Goal: Find specific page/section: Find specific page/section

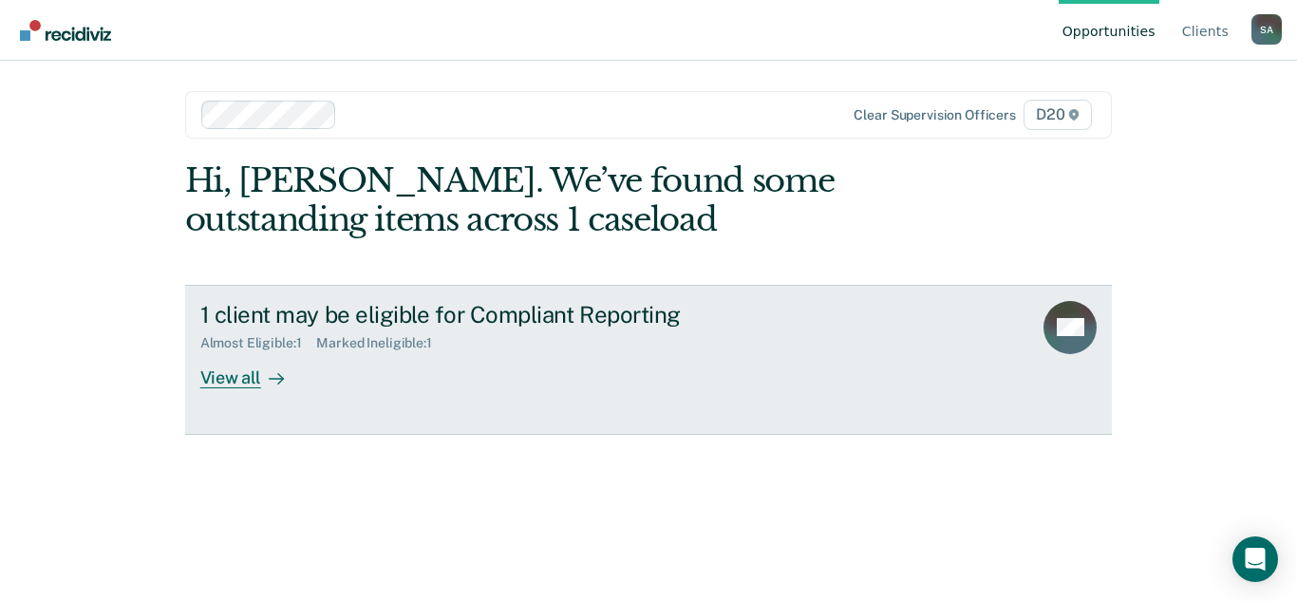
click at [305, 386] on div "View all" at bounding box center [253, 369] width 106 height 37
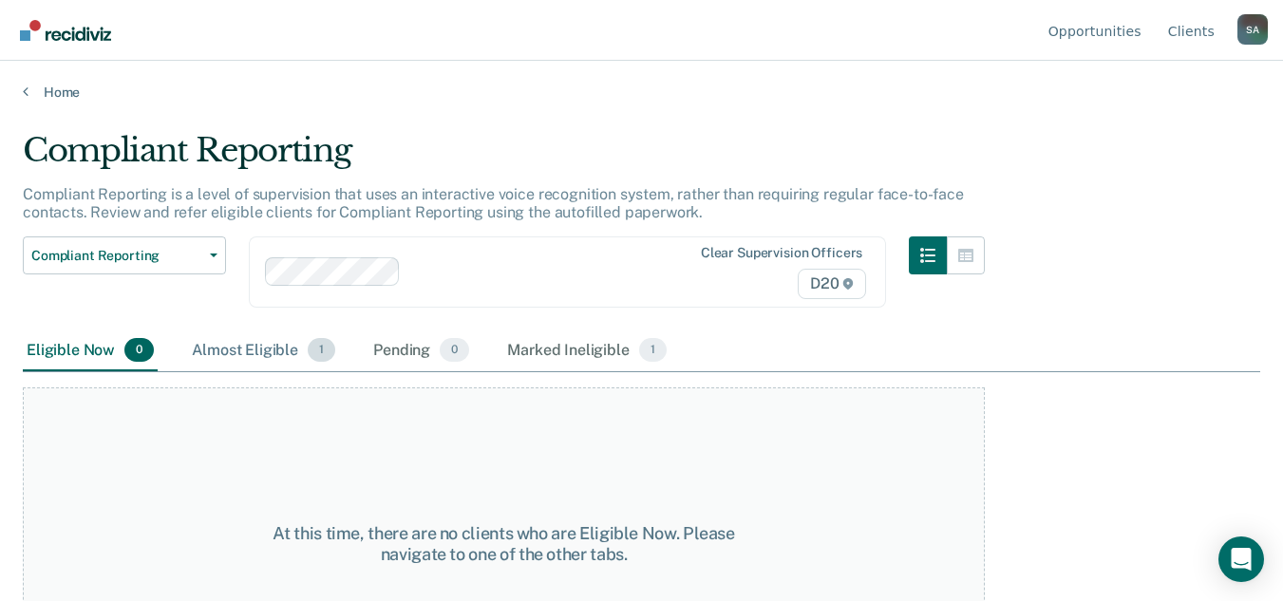
click at [273, 361] on div "Almost Eligible 1" at bounding box center [263, 351] width 151 height 42
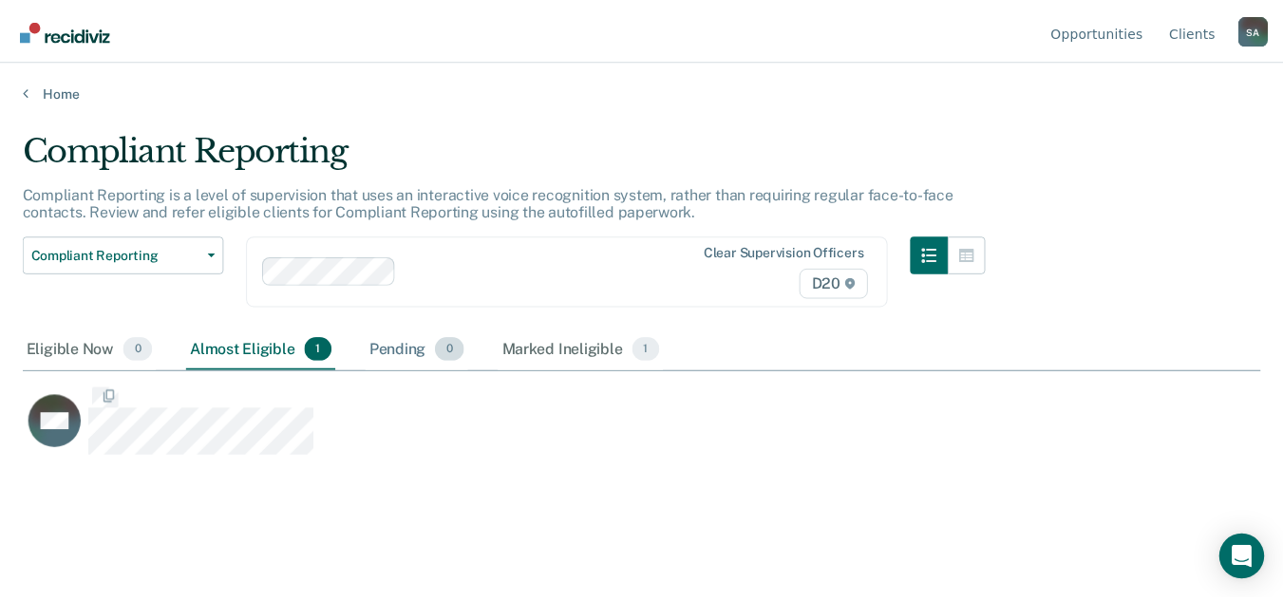
scroll to position [313, 1237]
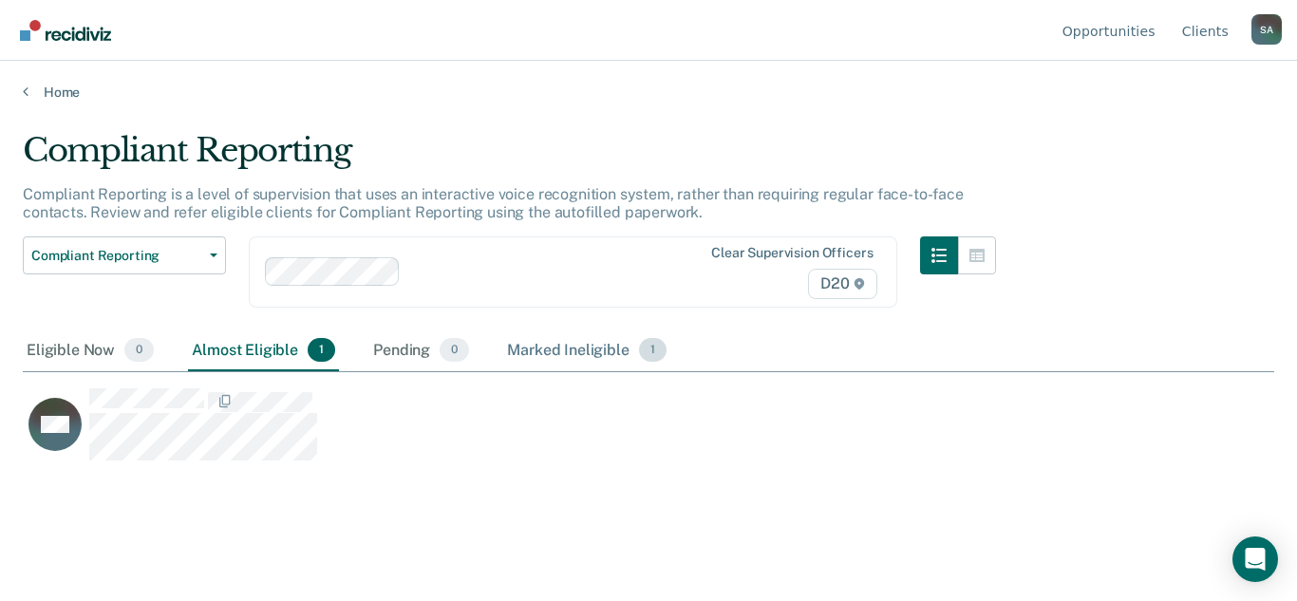
click at [577, 350] on div "Marked Ineligible 1" at bounding box center [586, 351] width 167 height 42
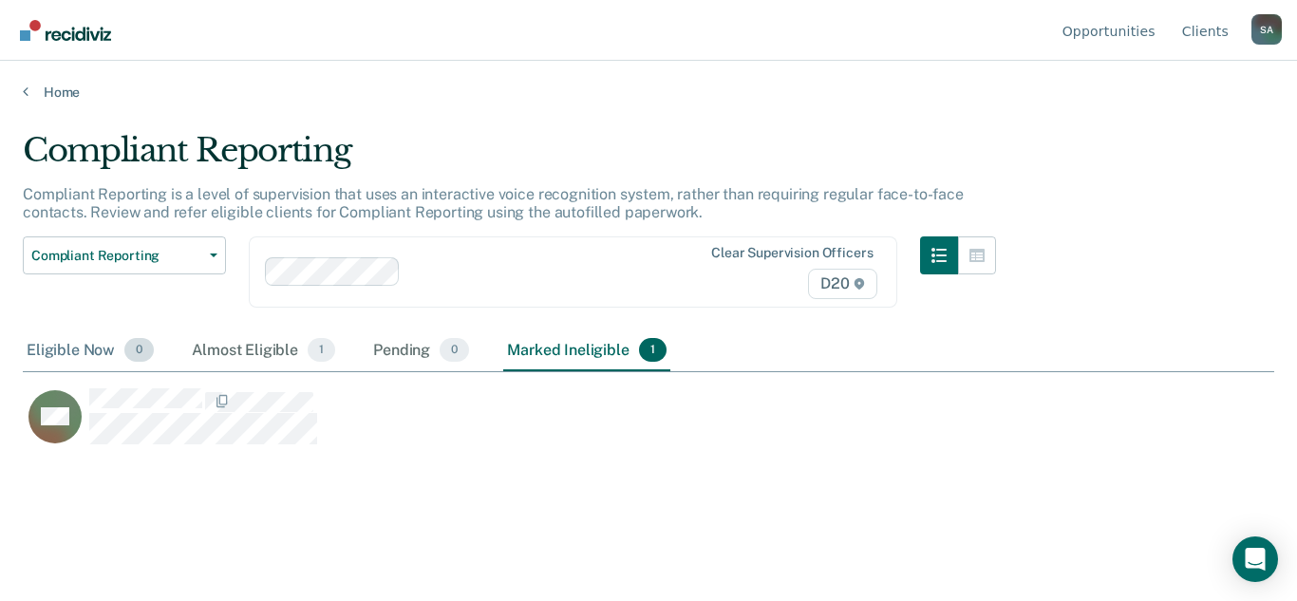
click at [61, 338] on div "Eligible Now 0" at bounding box center [90, 351] width 135 height 42
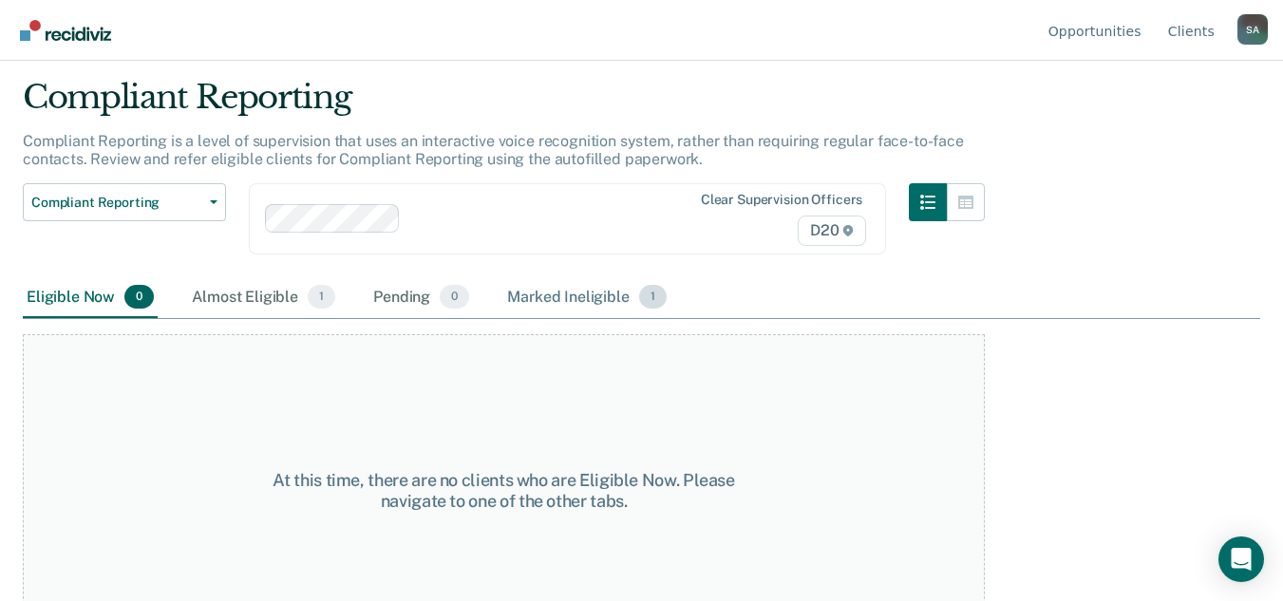
scroll to position [99, 0]
